Goal: Task Accomplishment & Management: Manage account settings

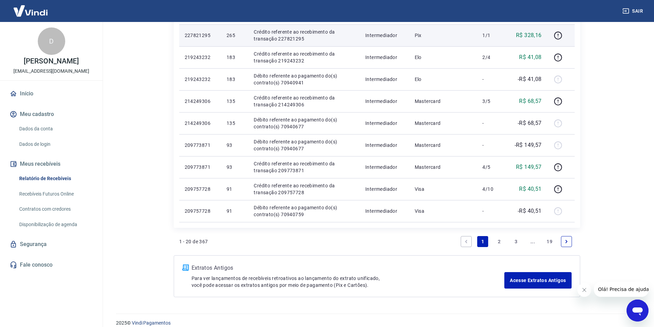
scroll to position [446, 0]
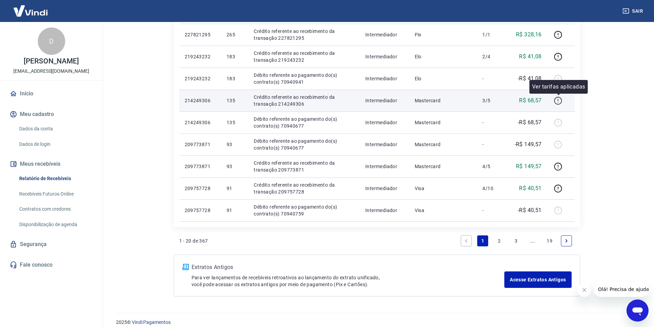
click at [561, 98] on icon "button" at bounding box center [558, 101] width 8 height 8
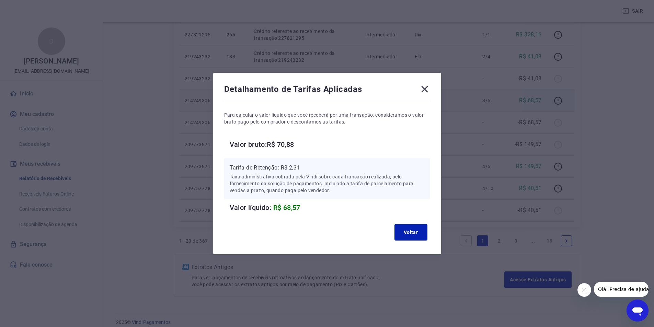
click at [427, 88] on icon at bounding box center [424, 89] width 11 height 11
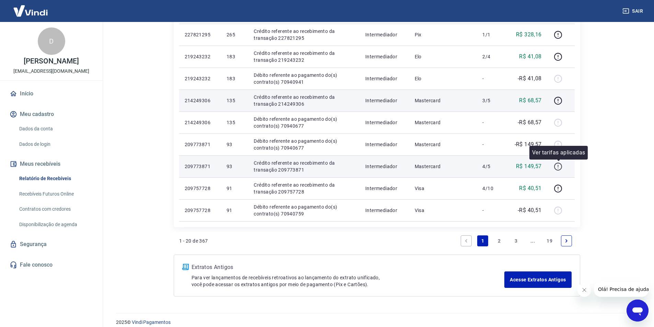
click at [557, 165] on icon "button" at bounding box center [558, 166] width 9 height 9
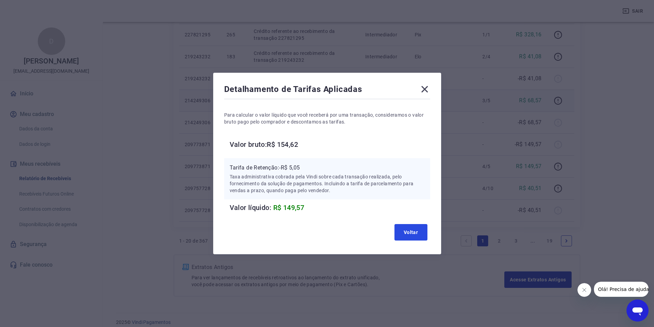
click at [412, 233] on button "Voltar" at bounding box center [410, 232] width 33 height 16
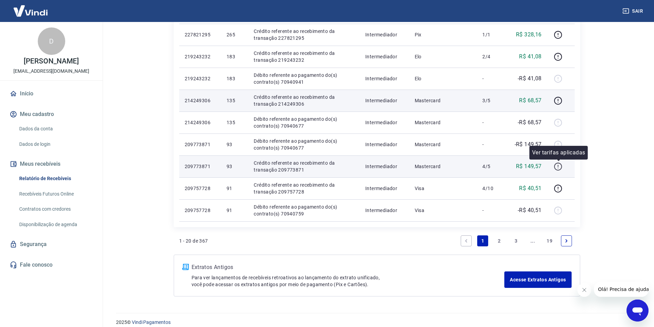
click at [558, 166] on icon "button" at bounding box center [558, 166] width 9 height 9
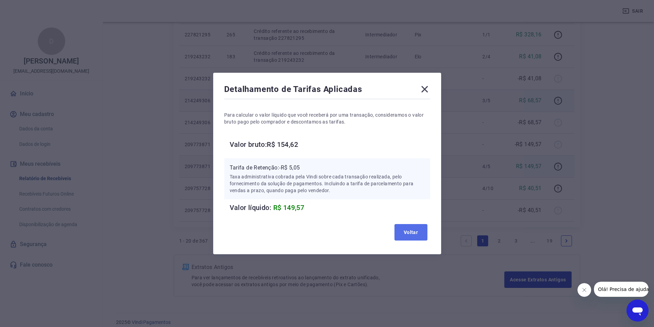
click at [412, 229] on button "Voltar" at bounding box center [410, 232] width 33 height 16
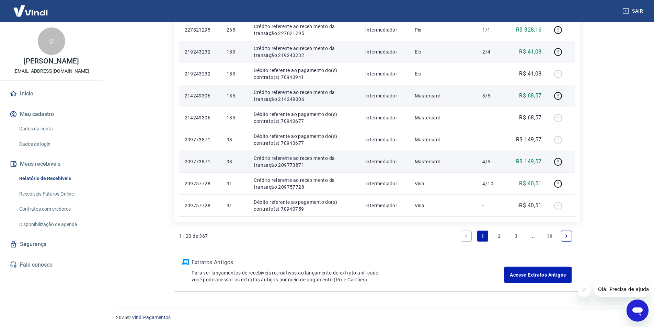
scroll to position [453, 0]
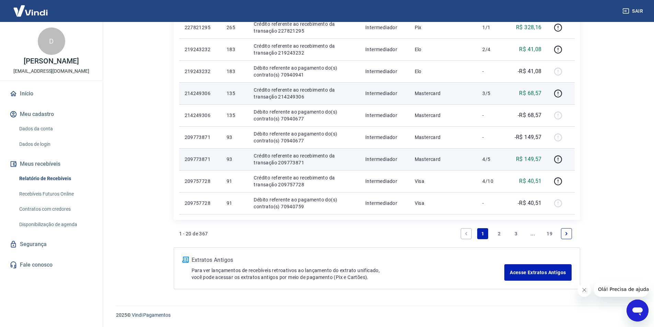
click at [515, 233] on link "3" at bounding box center [515, 233] width 11 height 11
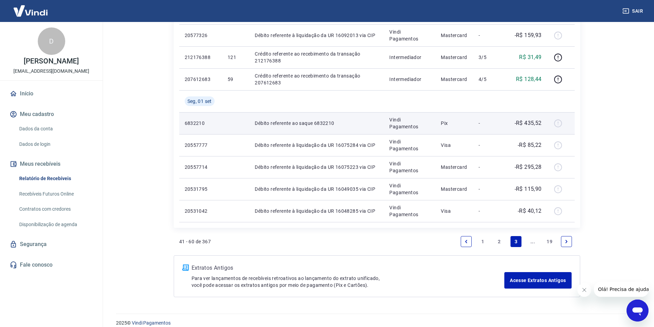
scroll to position [497, 0]
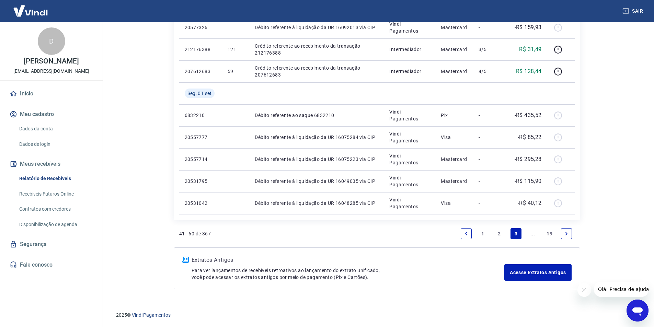
click at [566, 233] on icon "Next page" at bounding box center [566, 233] width 2 height 3
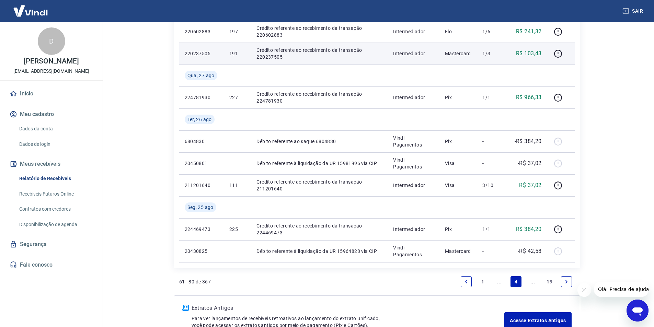
scroll to position [541, 0]
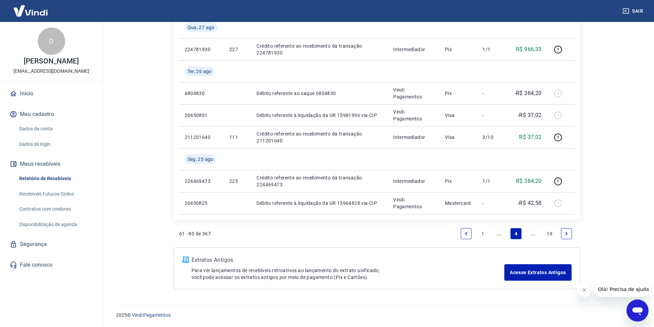
click at [566, 234] on icon "Next page" at bounding box center [566, 233] width 2 height 3
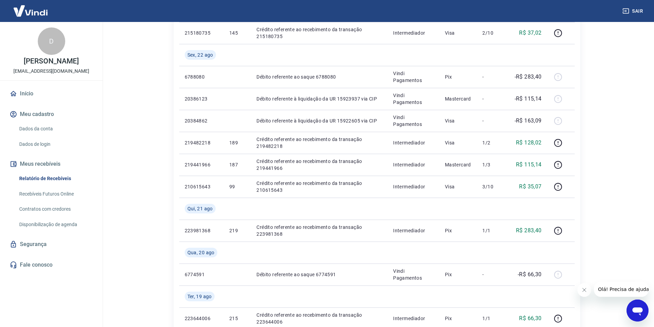
scroll to position [519, 0]
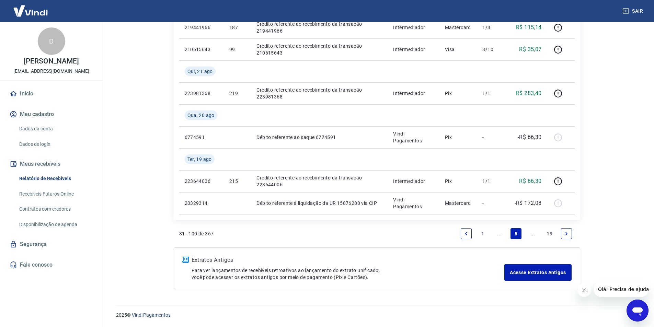
click at [566, 234] on icon "Next page" at bounding box center [566, 233] width 5 height 5
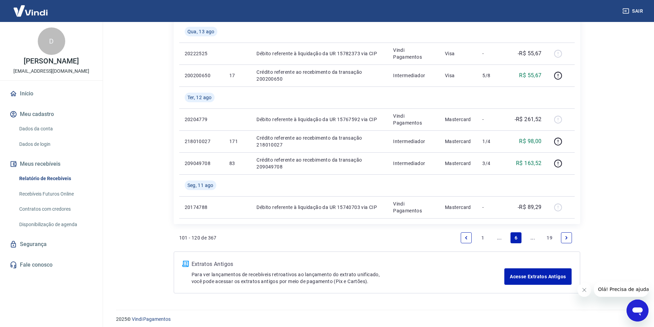
scroll to position [541, 0]
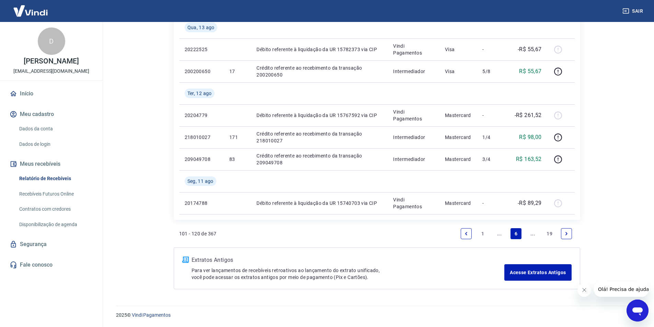
click at [467, 232] on icon "Previous page" at bounding box center [466, 233] width 5 height 5
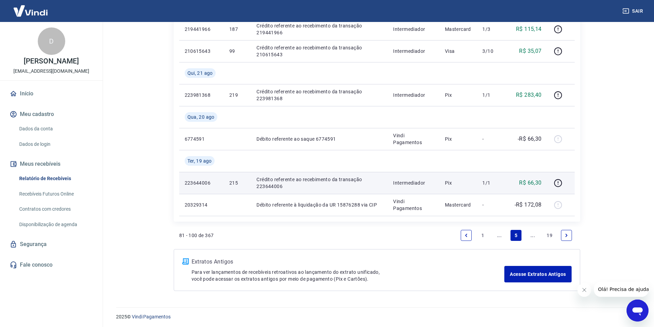
scroll to position [519, 0]
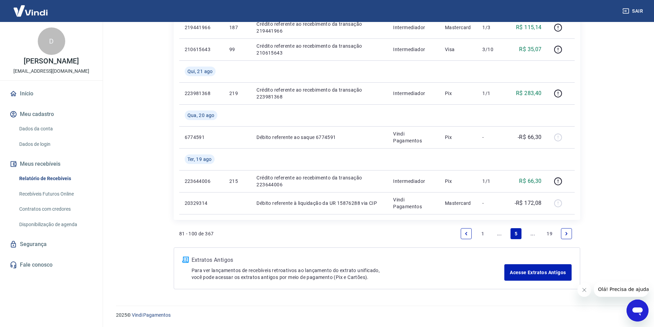
click at [482, 235] on link "1" at bounding box center [482, 233] width 11 height 11
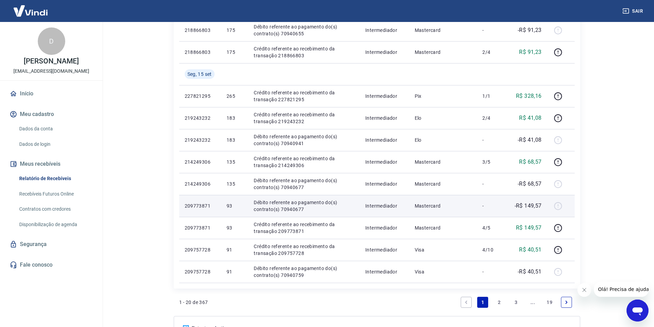
scroll to position [453, 0]
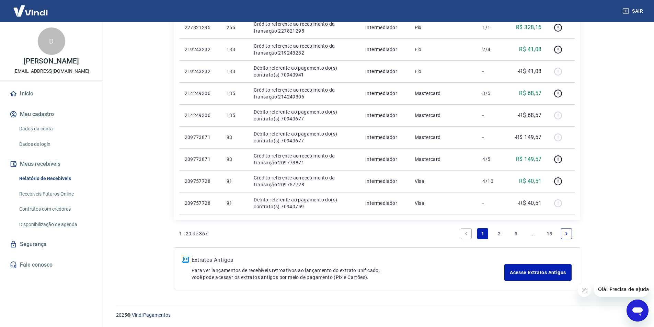
click at [565, 234] on icon "Next page" at bounding box center [566, 233] width 5 height 5
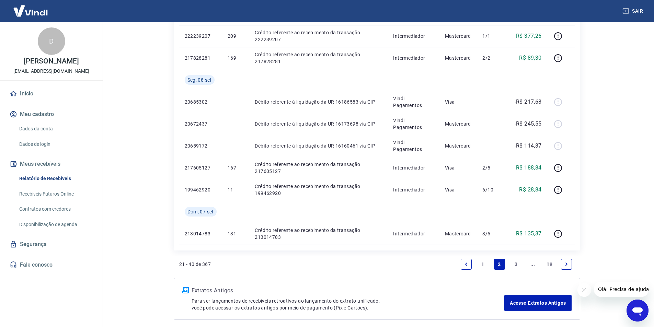
scroll to position [541, 0]
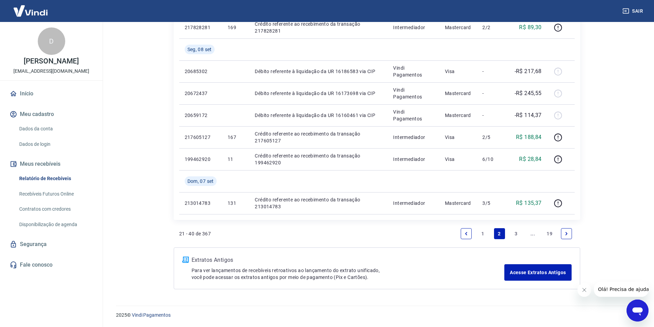
click at [568, 234] on icon "Next page" at bounding box center [566, 233] width 5 height 5
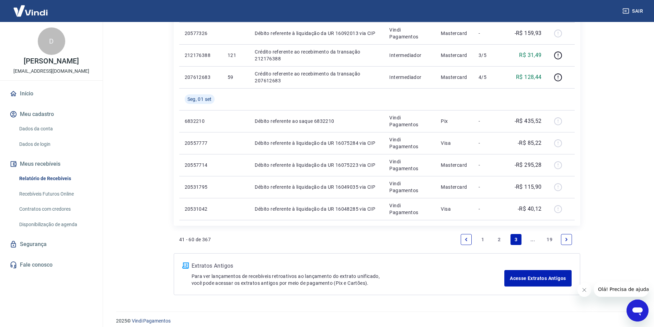
scroll to position [497, 0]
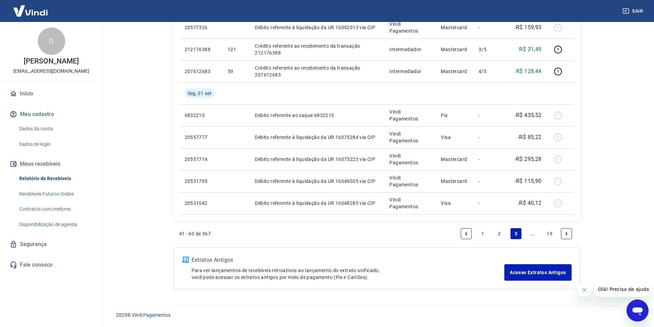
click at [567, 234] on icon "Next page" at bounding box center [566, 233] width 2 height 3
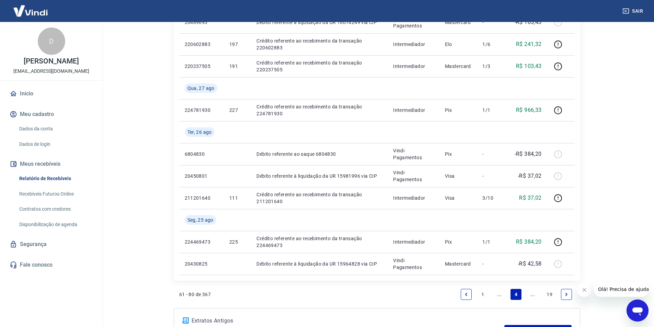
scroll to position [541, 0]
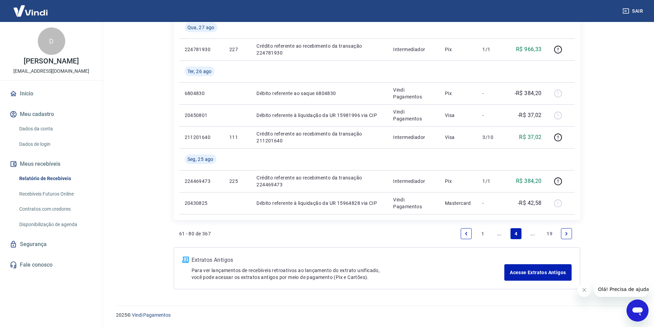
click at [567, 233] on icon "Next page" at bounding box center [566, 233] width 2 height 3
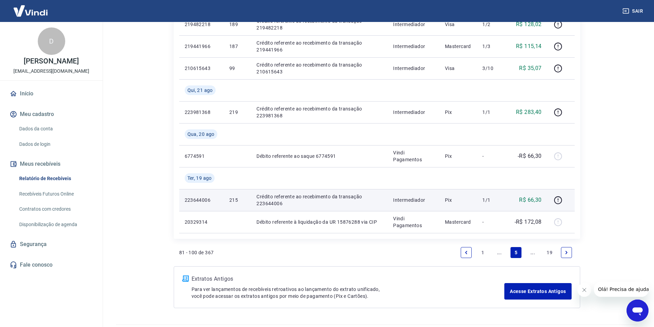
scroll to position [519, 0]
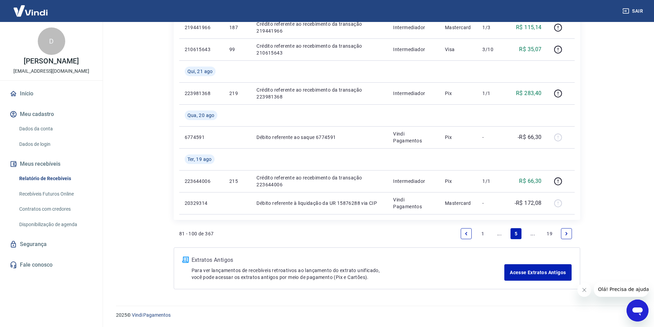
click at [566, 232] on icon "Next page" at bounding box center [566, 233] width 5 height 5
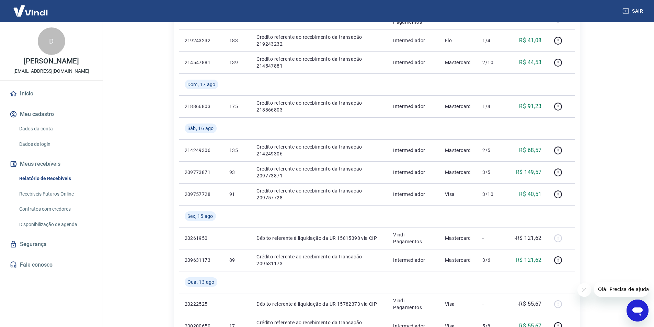
scroll to position [275, 0]
